Goal: Task Accomplishment & Management: Complete application form

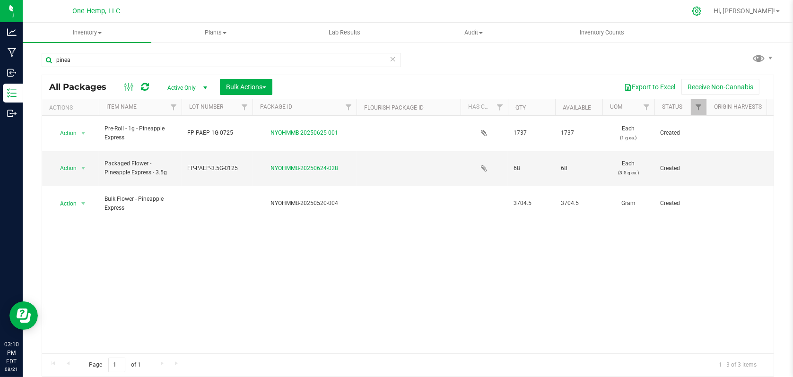
click at [701, 14] on icon at bounding box center [696, 11] width 9 height 9
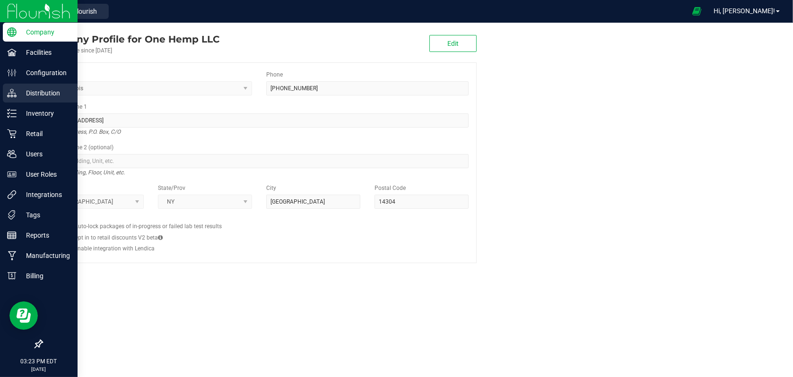
click at [46, 95] on p "Distribution" at bounding box center [45, 92] width 57 height 11
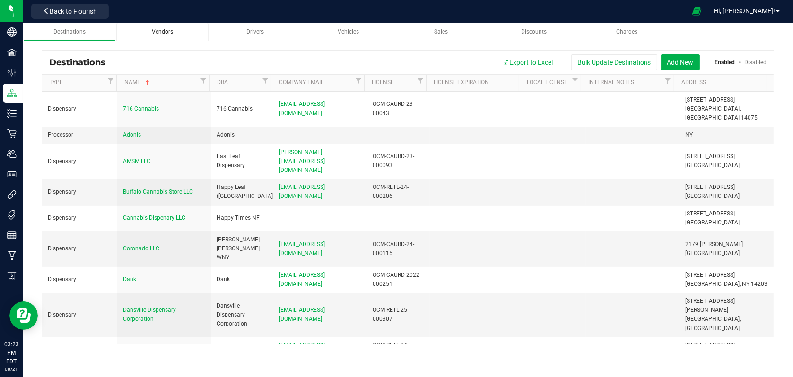
click at [165, 29] on span "Vendors" at bounding box center [162, 31] width 21 height 7
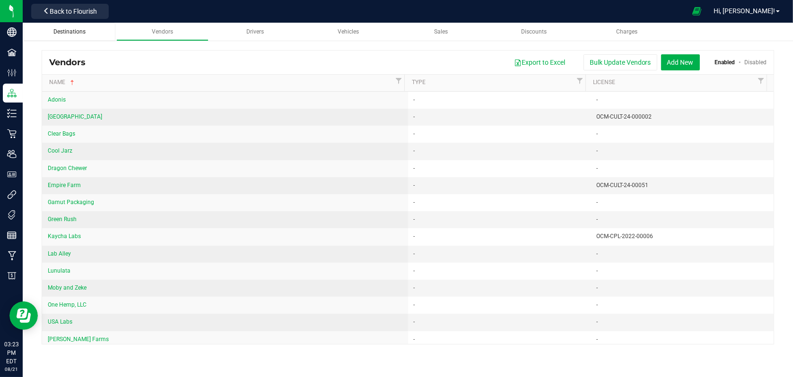
click at [61, 27] on link "Destinations" at bounding box center [70, 32] width 92 height 18
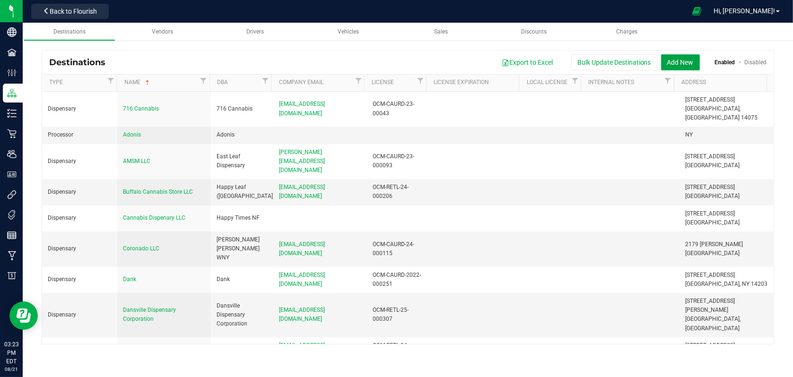
click at [678, 65] on button "Add New" at bounding box center [680, 62] width 39 height 16
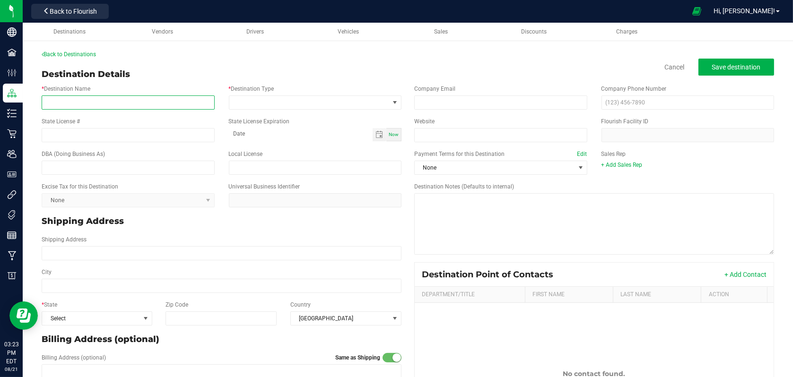
click at [115, 107] on input "* Destination Name" at bounding box center [128, 102] width 173 height 14
type input "JFK Cannabis"
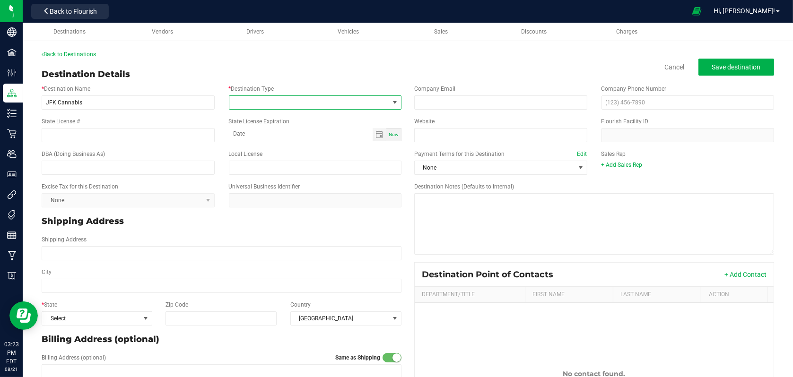
click at [391, 104] on span at bounding box center [395, 103] width 8 height 8
click at [258, 146] on li "Dispensary" at bounding box center [312, 143] width 170 height 16
click at [73, 133] on input "State License #" at bounding box center [128, 135] width 173 height 14
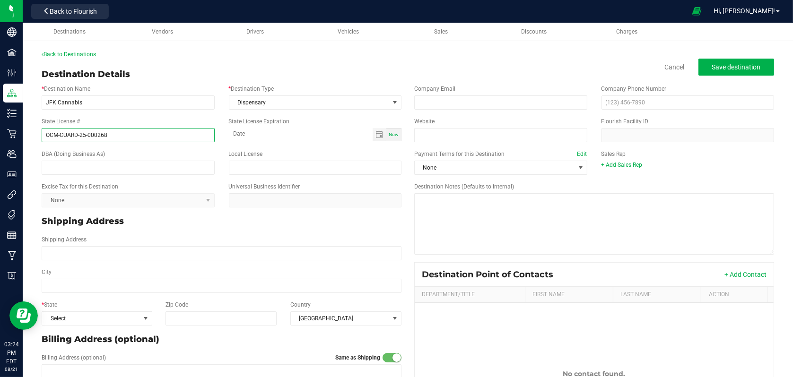
type input "OCM-CUARD-25-000268"
click at [363, 76] on div "Destination Details Cancel Save destination" at bounding box center [408, 74] width 732 height 13
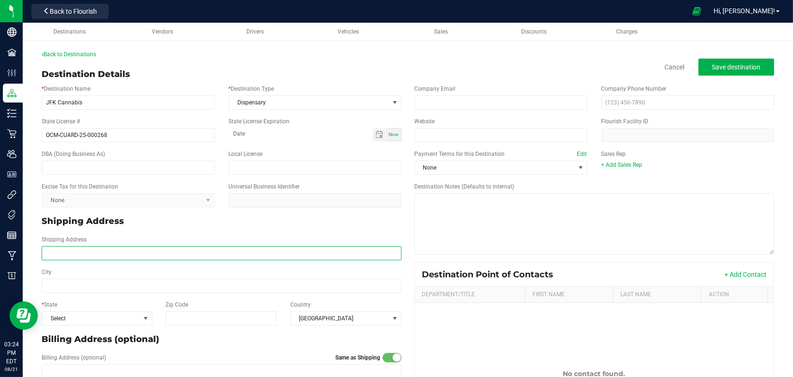
click at [66, 248] on input "Shipping Address" at bounding box center [222, 253] width 360 height 14
type input "[STREET_ADDRESS]"
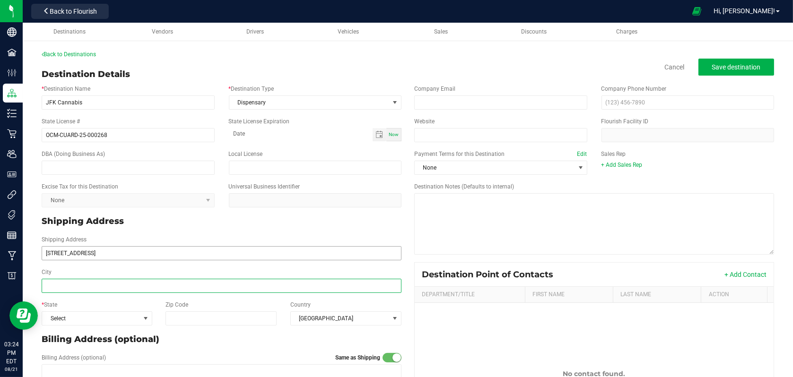
type input "[STREET_ADDRESS]"
type input "[GEOGRAPHIC_DATA]"
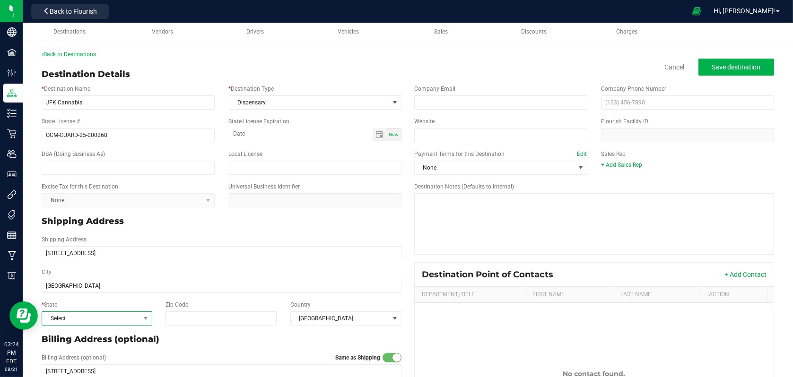
type input "[GEOGRAPHIC_DATA]"
click at [121, 319] on span "Select" at bounding box center [91, 318] width 98 height 13
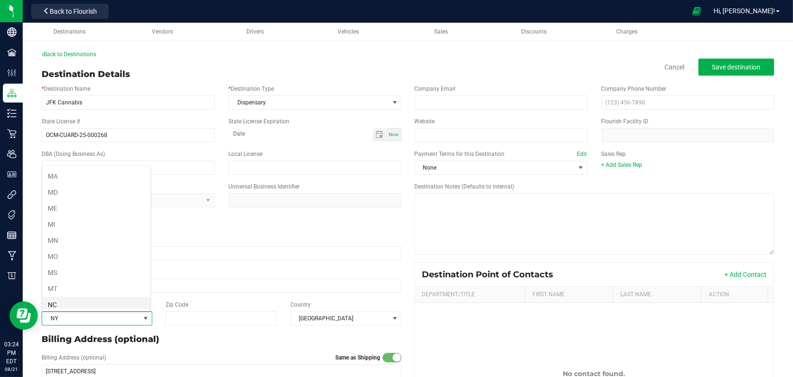
scroll to position [416, 0]
click at [70, 301] on li "NY" at bounding box center [96, 306] width 108 height 16
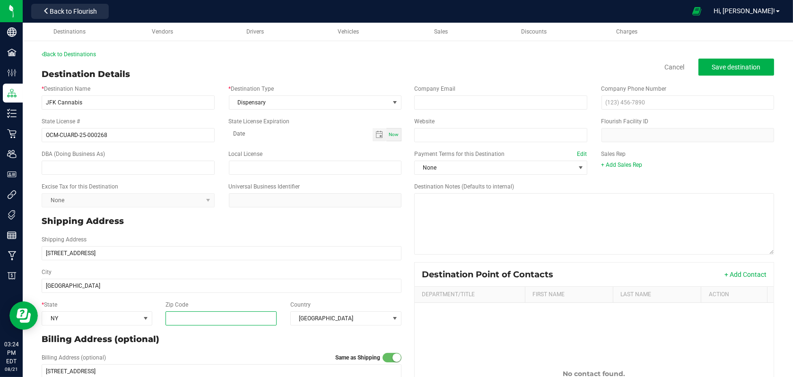
click at [188, 323] on input "Zip Code" at bounding box center [220, 319] width 111 height 14
type input "11434"
click at [274, 338] on p "Billing Address (optional)" at bounding box center [222, 339] width 360 height 13
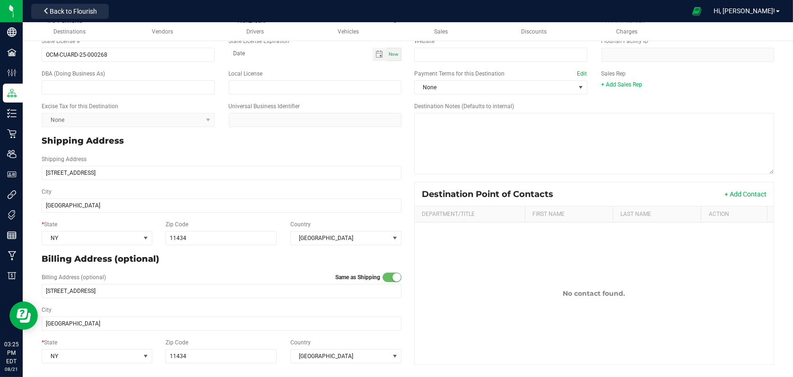
scroll to position [0, 0]
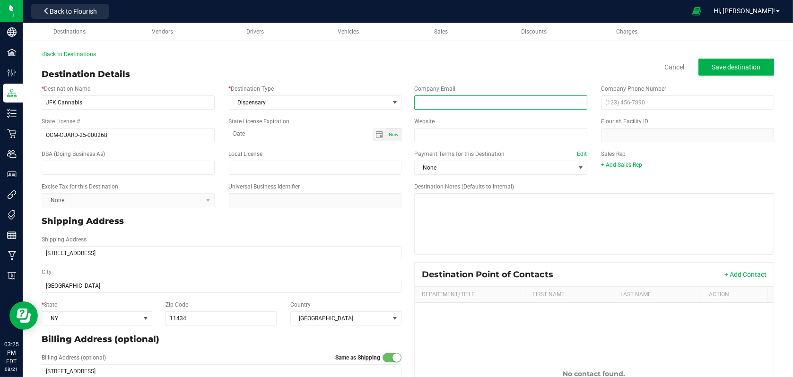
paste input "[PERSON_NAME] <[EMAIL_ADDRESS][DOMAIN_NAME]>"
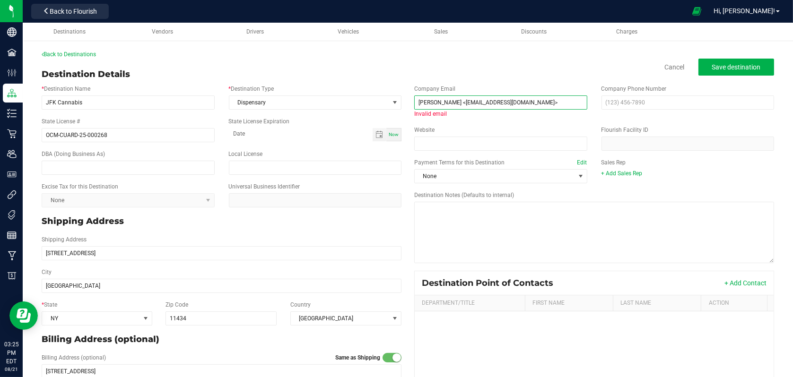
drag, startPoint x: 457, startPoint y: 100, endPoint x: 410, endPoint y: 99, distance: 46.8
click at [414, 99] on input "[PERSON_NAME] <[EMAIL_ADDRESS][DOMAIN_NAME]>" at bounding box center [500, 102] width 173 height 14
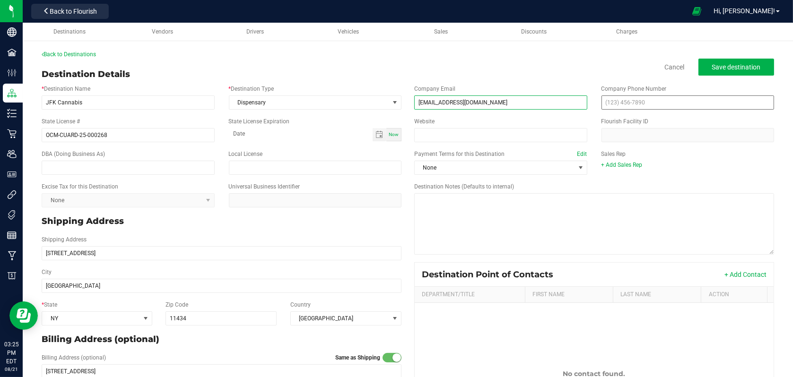
type input "[EMAIL_ADDRESS][DOMAIN_NAME]"
click at [649, 104] on input "text" at bounding box center [687, 102] width 173 height 14
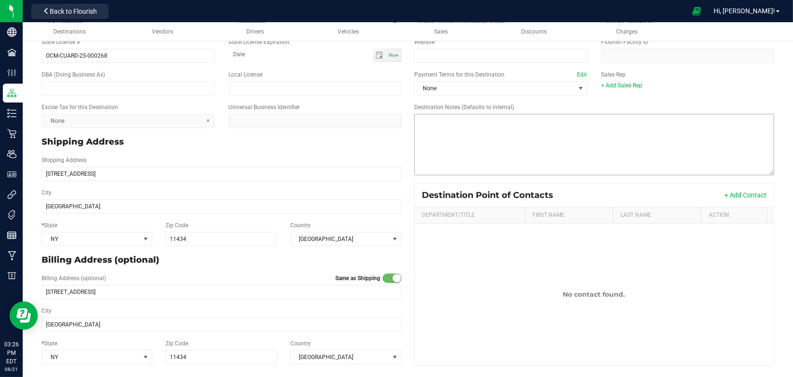
scroll to position [80, 0]
type input "[PHONE_NUMBER]"
click at [746, 191] on button "+ Add Contact" at bounding box center [745, 194] width 42 height 9
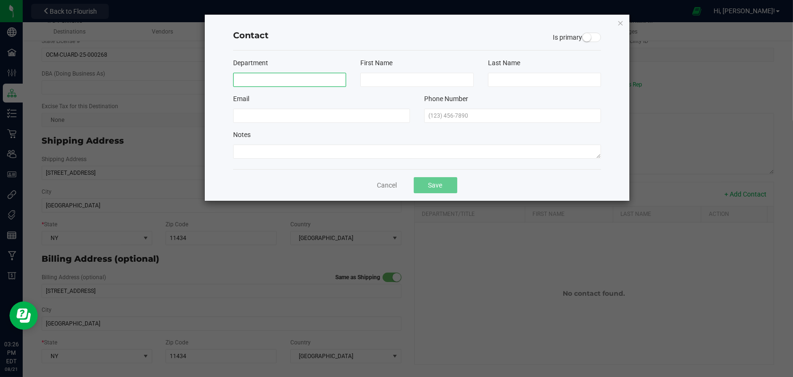
click at [273, 85] on input at bounding box center [289, 80] width 113 height 14
type input "Owner"
click at [399, 79] on input at bounding box center [416, 80] width 113 height 14
type input "Nnamdi"
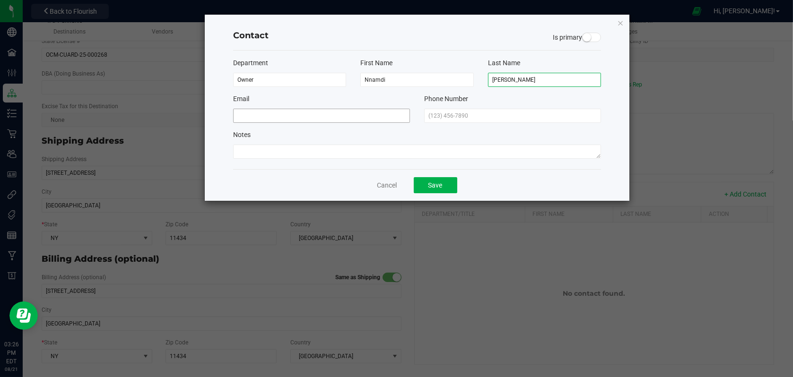
type input "[PERSON_NAME]"
click at [312, 116] on input at bounding box center [321, 116] width 177 height 14
paste input "[PERSON_NAME] <[EMAIL_ADDRESS][DOMAIN_NAME]>"
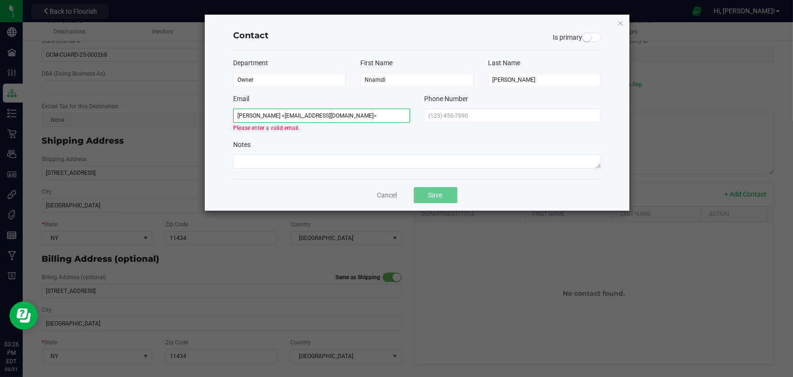
click at [278, 114] on input "[PERSON_NAME] <[EMAIL_ADDRESS][DOMAIN_NAME]>" at bounding box center [321, 116] width 177 height 14
drag, startPoint x: 278, startPoint y: 114, endPoint x: 211, endPoint y: 112, distance: 67.6
click at [211, 112] on div "Contact Is primary Department Owner First Name [PERSON_NAME] Last Name [PERSON_…" at bounding box center [417, 113] width 424 height 196
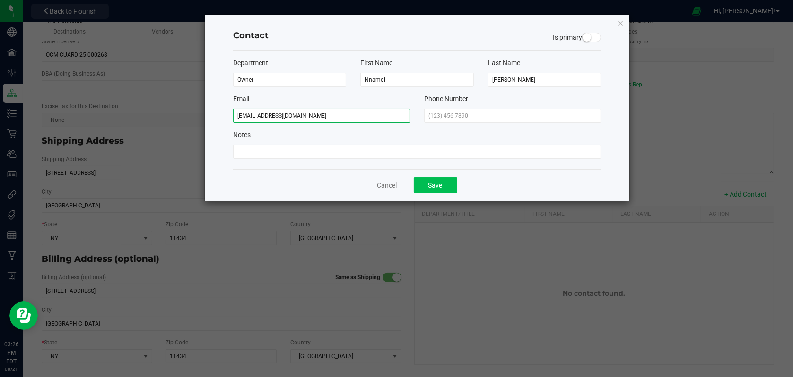
type input "[EMAIL_ADDRESS][DOMAIN_NAME]"
click at [422, 191] on button "Save" at bounding box center [435, 185] width 43 height 16
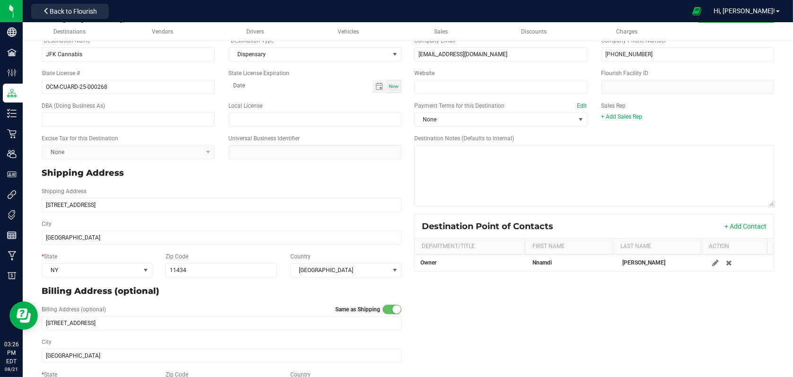
scroll to position [0, 0]
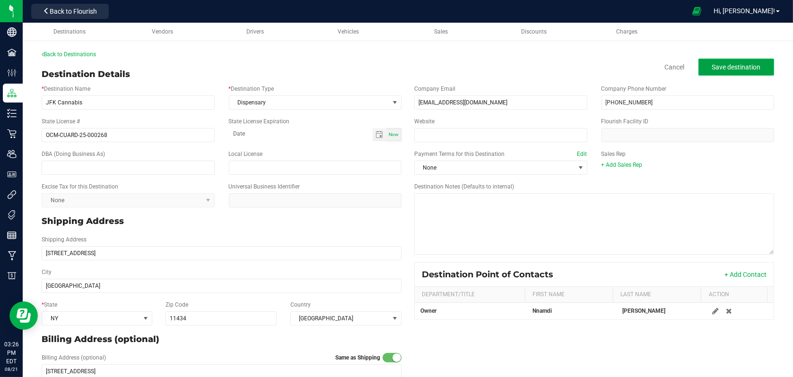
click at [714, 68] on span "Save destination" at bounding box center [736, 67] width 49 height 8
click at [87, 13] on span "Back to Flourish" at bounding box center [73, 12] width 47 height 8
